Goal: Task Accomplishment & Management: Use online tool/utility

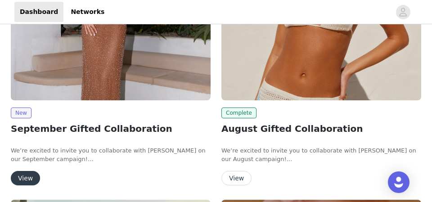
scroll to position [183, 0]
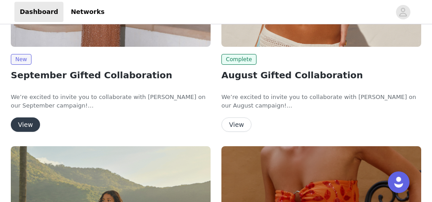
click at [26, 122] on button "View" at bounding box center [25, 125] width 29 height 14
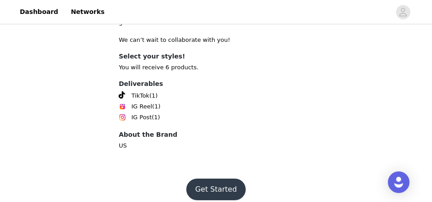
click at [219, 179] on button "Get Started" at bounding box center [216, 190] width 60 height 22
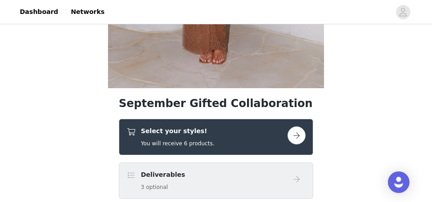
scroll to position [268, 0]
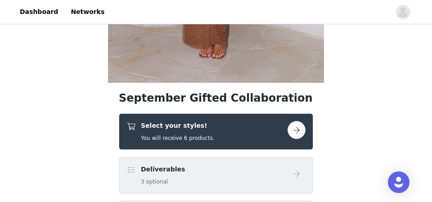
click at [297, 131] on button "button" at bounding box center [297, 130] width 18 height 18
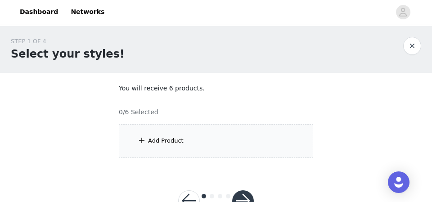
click at [244, 126] on div "Add Product" at bounding box center [216, 141] width 195 height 34
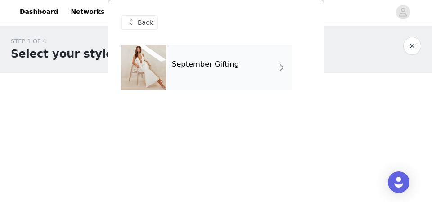
click at [232, 59] on div "September Gifting" at bounding box center [229, 67] width 125 height 45
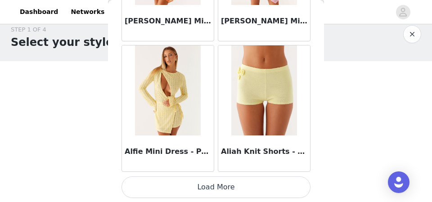
scroll to position [31, 0]
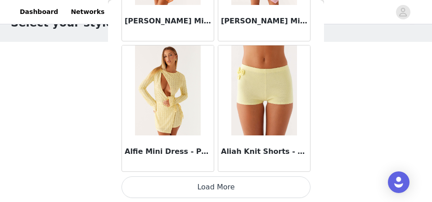
click at [205, 195] on button "Load More" at bounding box center [216, 188] width 189 height 22
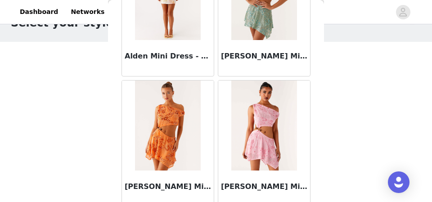
scroll to position [1011, 0]
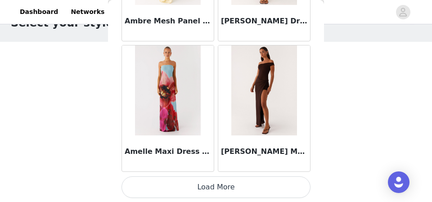
click at [215, 190] on button "Load More" at bounding box center [216, 188] width 189 height 22
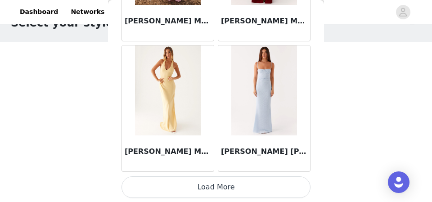
click at [216, 182] on button "Load More" at bounding box center [216, 188] width 189 height 22
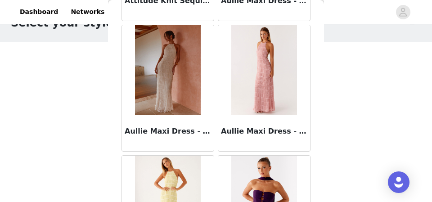
scroll to position [5093, 0]
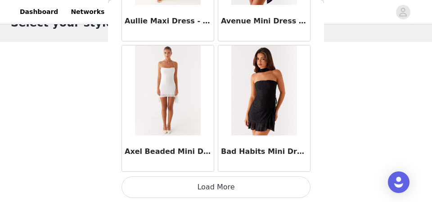
click at [221, 190] on button "Load More" at bounding box center [216, 188] width 189 height 22
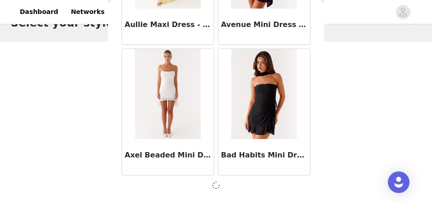
scroll to position [5089, 0]
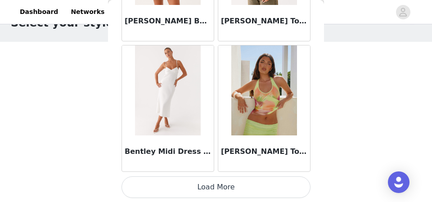
click at [214, 187] on button "Load More" at bounding box center [216, 188] width 189 height 22
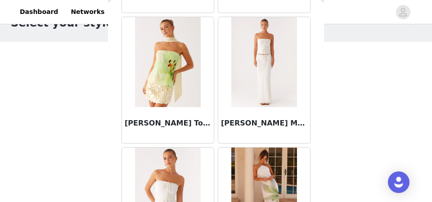
scroll to position [7705, 0]
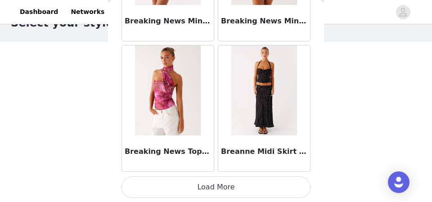
click at [214, 184] on button "Load More" at bounding box center [216, 188] width 189 height 22
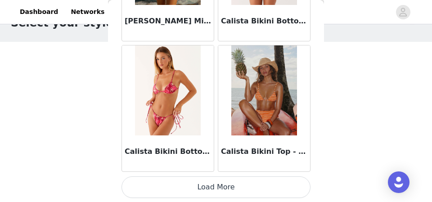
click at [211, 189] on button "Load More" at bounding box center [216, 188] width 189 height 22
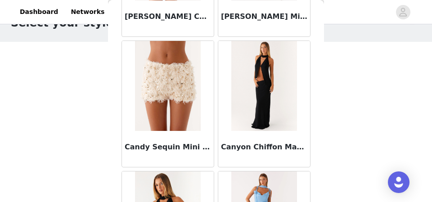
scroll to position [10317, 0]
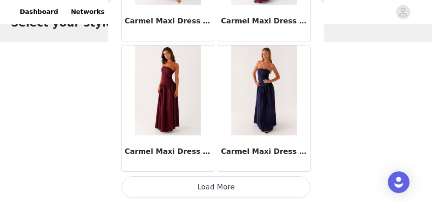
click at [216, 191] on button "Load More" at bounding box center [216, 188] width 189 height 22
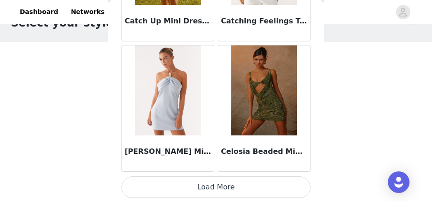
click at [214, 187] on button "Load More" at bounding box center [216, 188] width 189 height 22
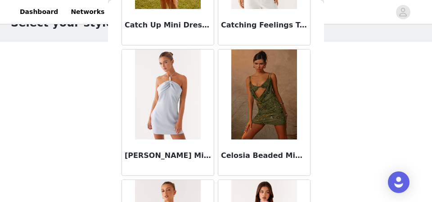
scroll to position [11623, 0]
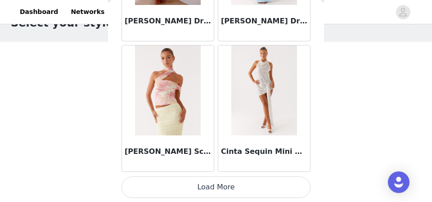
click at [213, 188] on button "Load More" at bounding box center [216, 188] width 189 height 22
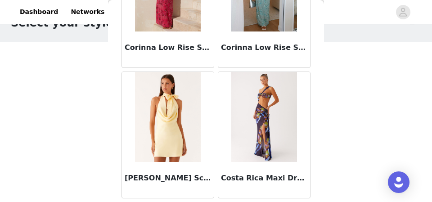
scroll to position [14235, 0]
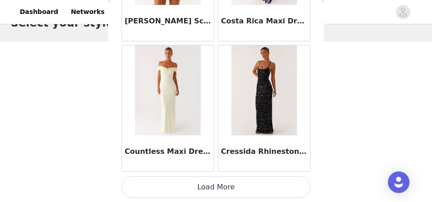
click at [220, 190] on button "Load More" at bounding box center [216, 188] width 189 height 22
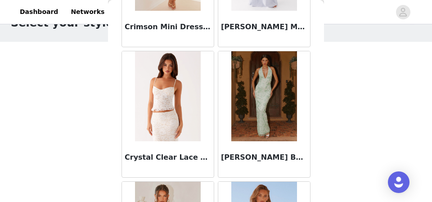
scroll to position [15541, 0]
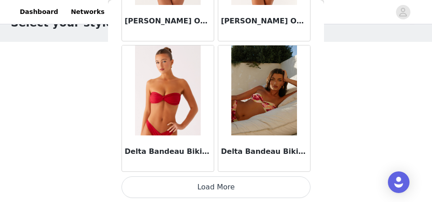
click at [212, 194] on button "Load More" at bounding box center [216, 188] width 189 height 22
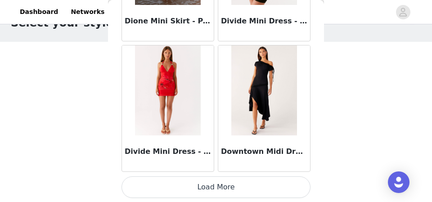
click at [213, 191] on button "Load More" at bounding box center [216, 188] width 189 height 22
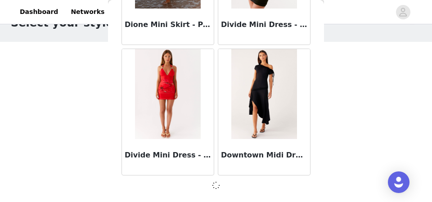
scroll to position [16843, 0]
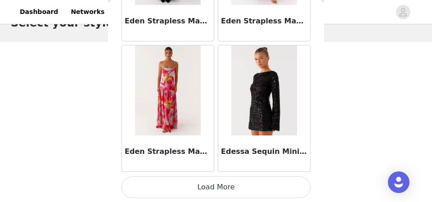
click at [213, 191] on button "Load More" at bounding box center [216, 188] width 189 height 22
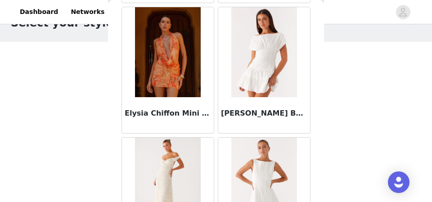
scroll to position [19459, 0]
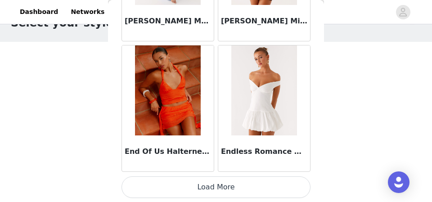
click at [226, 193] on button "Load More" at bounding box center [216, 188] width 189 height 22
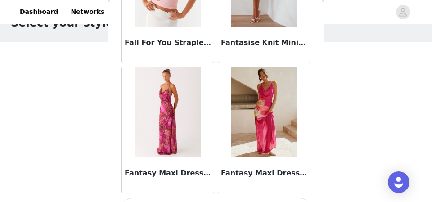
scroll to position [20765, 0]
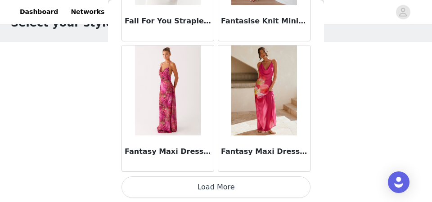
click at [219, 185] on button "Load More" at bounding box center [216, 188] width 189 height 22
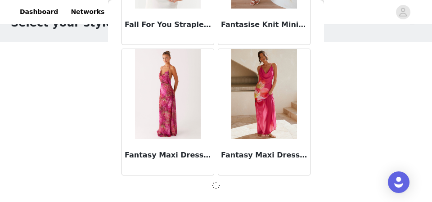
scroll to position [20761, 0]
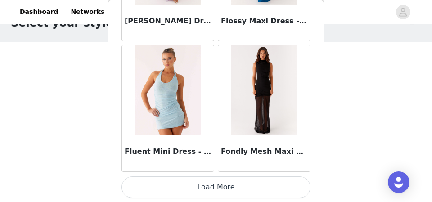
click at [229, 188] on button "Load More" at bounding box center [216, 188] width 189 height 22
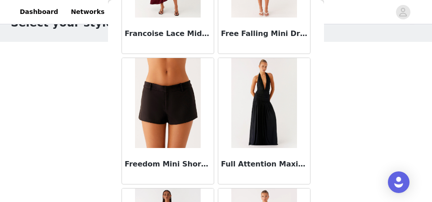
scroll to position [23377, 0]
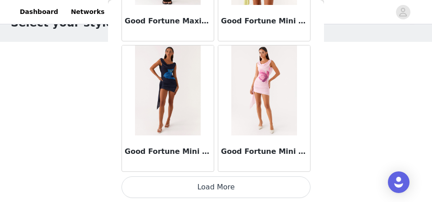
click at [230, 189] on button "Load More" at bounding box center [216, 188] width 189 height 22
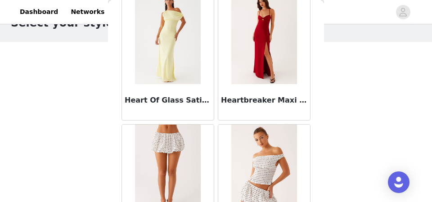
scroll to position [24683, 0]
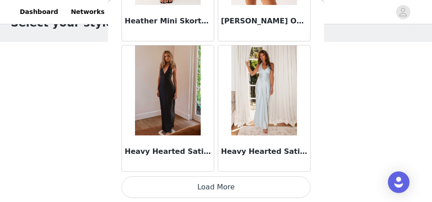
click at [229, 183] on button "Load More" at bounding box center [216, 188] width 189 height 22
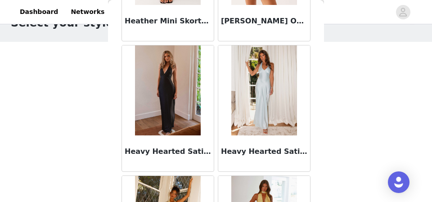
scroll to position [25989, 0]
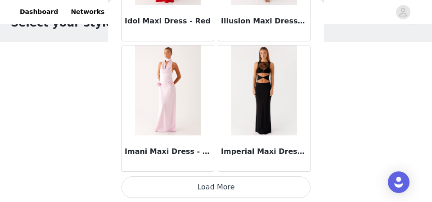
click at [211, 189] on button "Load More" at bounding box center [216, 188] width 189 height 22
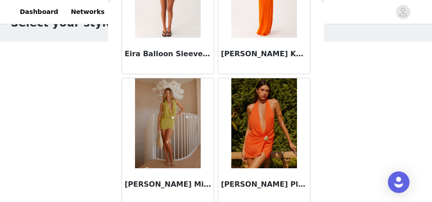
scroll to position [18448, 0]
